Goal: Information Seeking & Learning: Learn about a topic

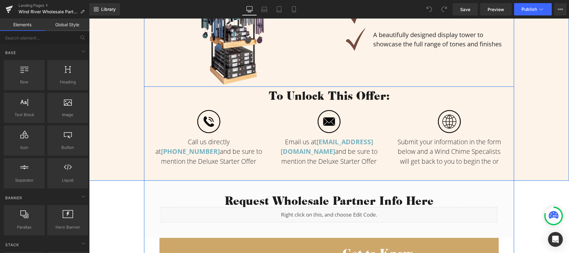
scroll to position [348, 0]
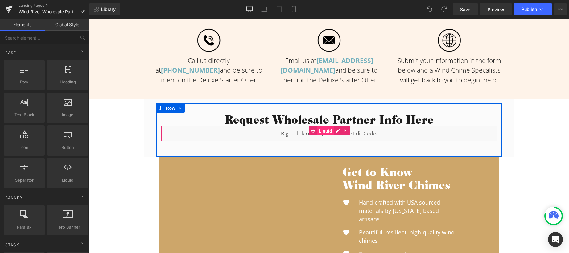
click at [322, 135] on span "Liquid" at bounding box center [325, 130] width 17 height 9
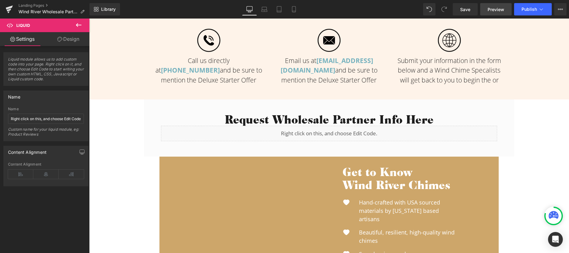
click at [499, 12] on span "Preview" at bounding box center [496, 9] width 17 height 6
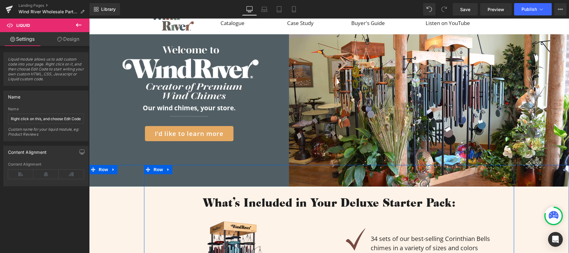
scroll to position [0, 0]
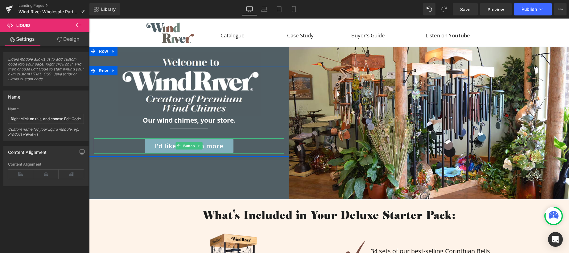
click at [167, 150] on span "I’d like to learn more" at bounding box center [189, 146] width 69 height 8
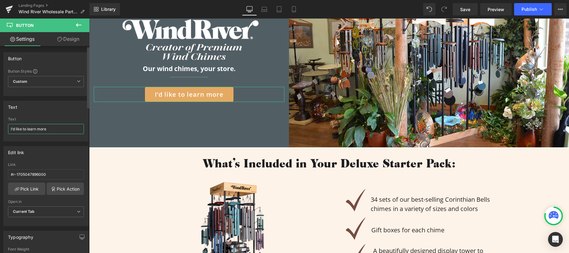
drag, startPoint x: 48, startPoint y: 129, endPoint x: 8, endPoint y: 128, distance: 39.5
click at [8, 128] on input "I’d like to learn more" at bounding box center [46, 129] width 76 height 10
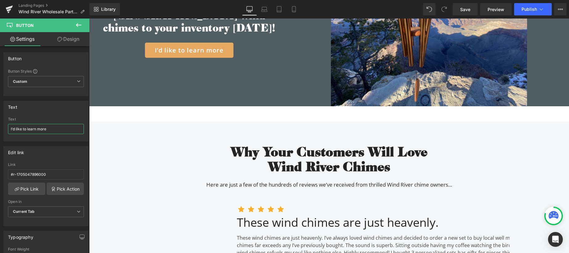
scroll to position [1336, 0]
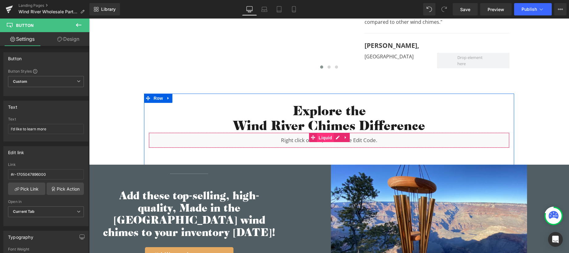
click at [322, 141] on span "Liquid" at bounding box center [325, 137] width 17 height 9
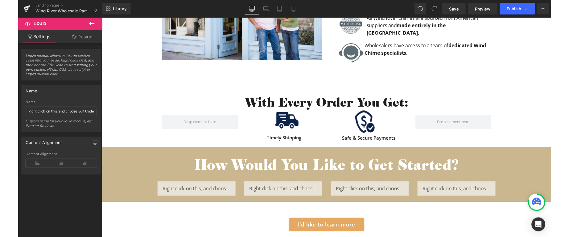
scroll to position [989, 0]
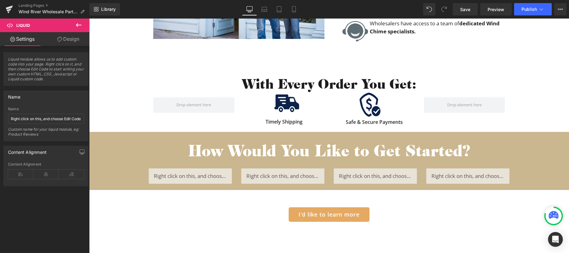
click at [525, 153] on h2 "How Would You Like to Get Started?" at bounding box center [329, 150] width 480 height 18
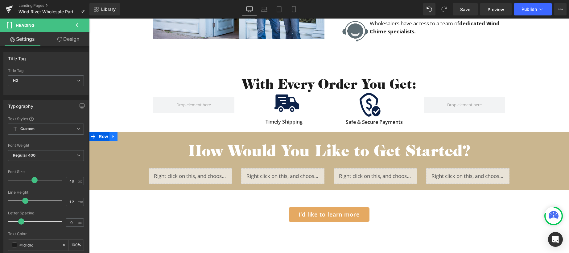
click at [113, 138] on icon at bounding box center [113, 136] width 1 height 3
click at [129, 138] on icon at bounding box center [129, 136] width 4 height 4
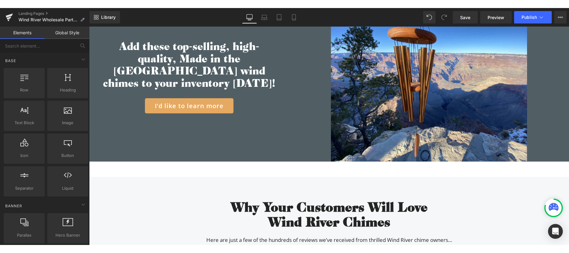
scroll to position [1375, 0]
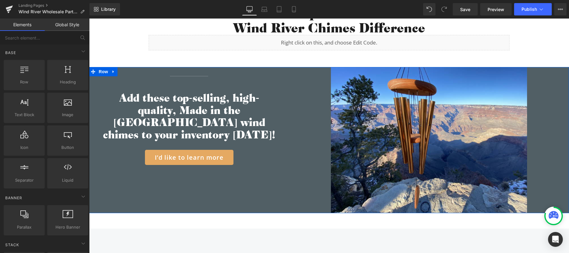
click at [181, 108] on h2 "Add these top-selling, high-quality, Made in the [GEOGRAPHIC_DATA] wind chimes …" at bounding box center [189, 116] width 172 height 49
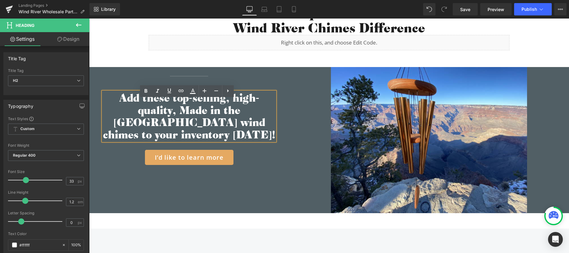
click at [171, 117] on h2 "Add these top-selling, high-quality, Made in the [GEOGRAPHIC_DATA] wind chimes …" at bounding box center [189, 116] width 172 height 49
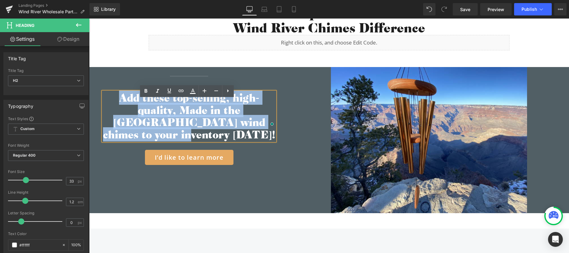
drag, startPoint x: 116, startPoint y: 106, endPoint x: 270, endPoint y: 132, distance: 155.9
click at [270, 132] on div "Add these top-selling, high-quality, Made in the [GEOGRAPHIC_DATA] wind chimes …" at bounding box center [189, 116] width 172 height 49
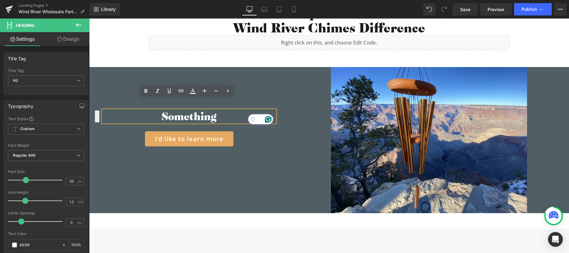
click at [165, 135] on span "I’d like to learn more" at bounding box center [189, 139] width 69 height 8
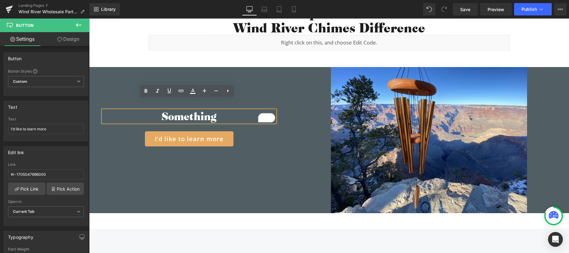
scroll to position [1387, 0]
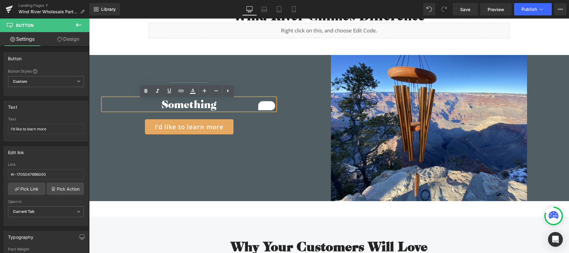
click at [204, 108] on h2 "Something" at bounding box center [189, 104] width 172 height 12
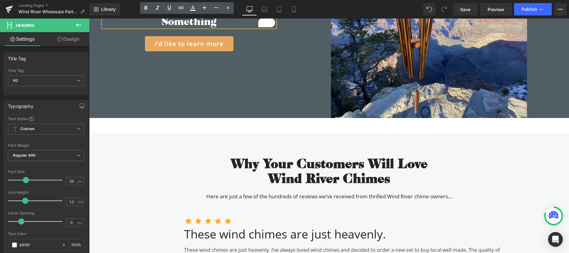
scroll to position [1348, 0]
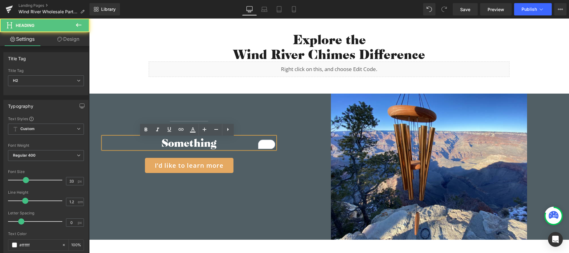
click at [217, 143] on h2 "Something" at bounding box center [189, 143] width 172 height 12
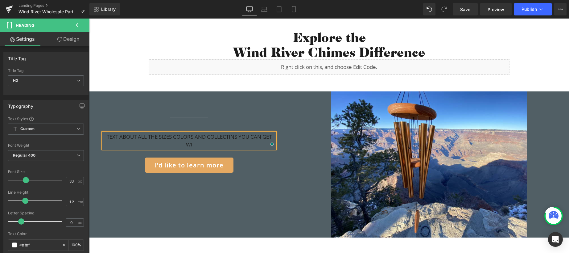
scroll to position [1347, 0]
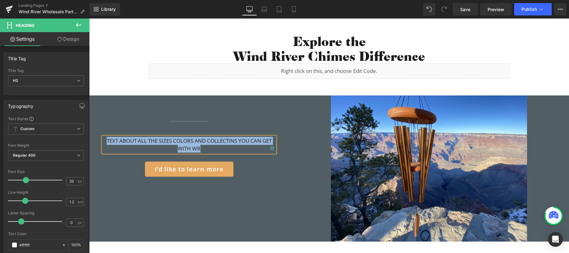
copy div "TEXT ABOUT ALL THE SIZES COLORS AND COLLECTINS YOU CAN GET WITH WR"
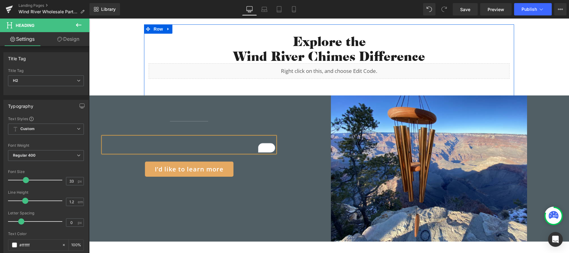
click at [495, 33] on div "Explore the Wind River Chimes Difference Heading Liquid Separator Row" at bounding box center [329, 61] width 370 height 74
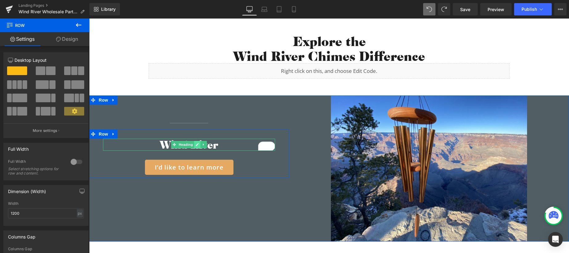
click at [196, 146] on icon at bounding box center [197, 144] width 3 height 3
click at [195, 146] on h2 "Wind River" at bounding box center [189, 144] width 172 height 12
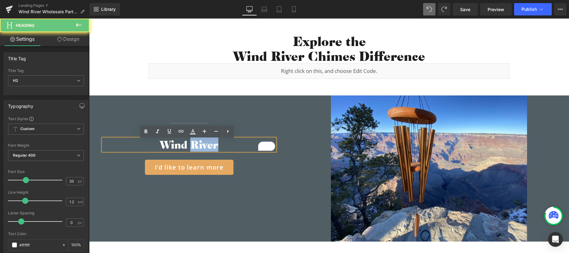
click at [194, 145] on h2 "Wind River" at bounding box center [189, 144] width 172 height 12
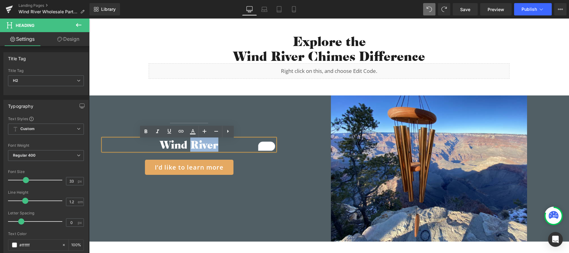
click at [194, 145] on h2 "Wind River" at bounding box center [189, 144] width 172 height 12
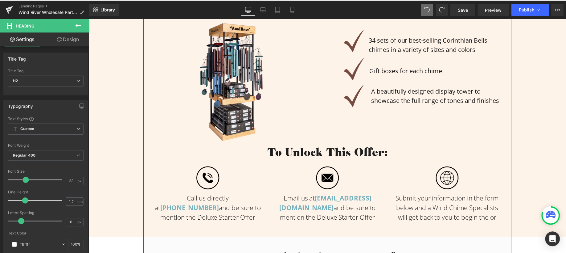
scroll to position [0, 0]
